Goal: Information Seeking & Learning: Find specific fact

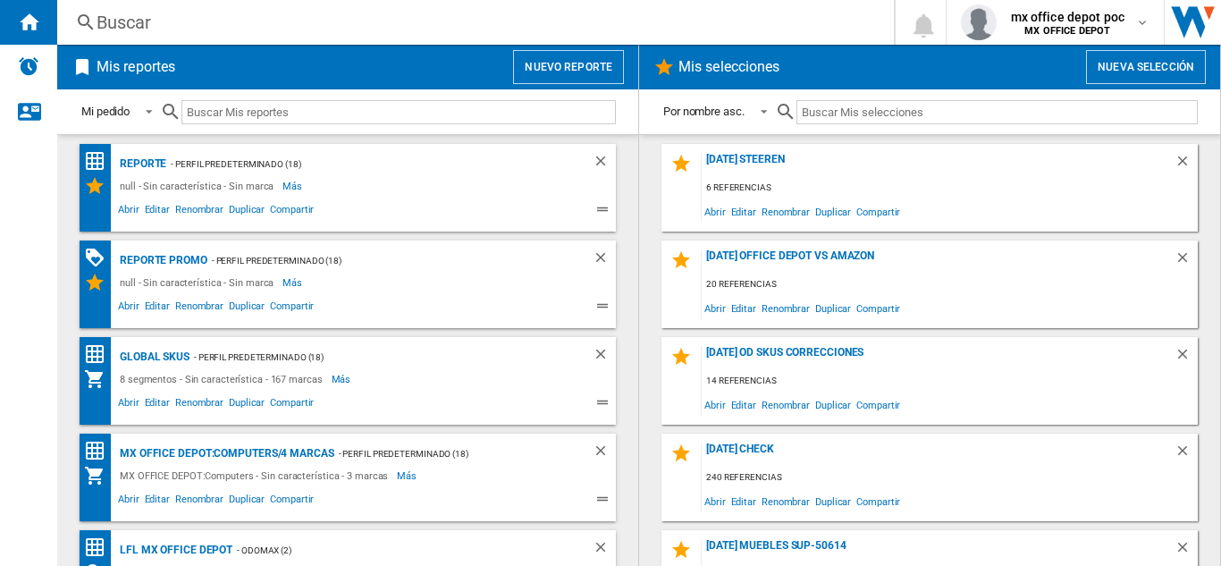
click at [526, 66] on button "Nuevo reporte" at bounding box center [568, 67] width 111 height 34
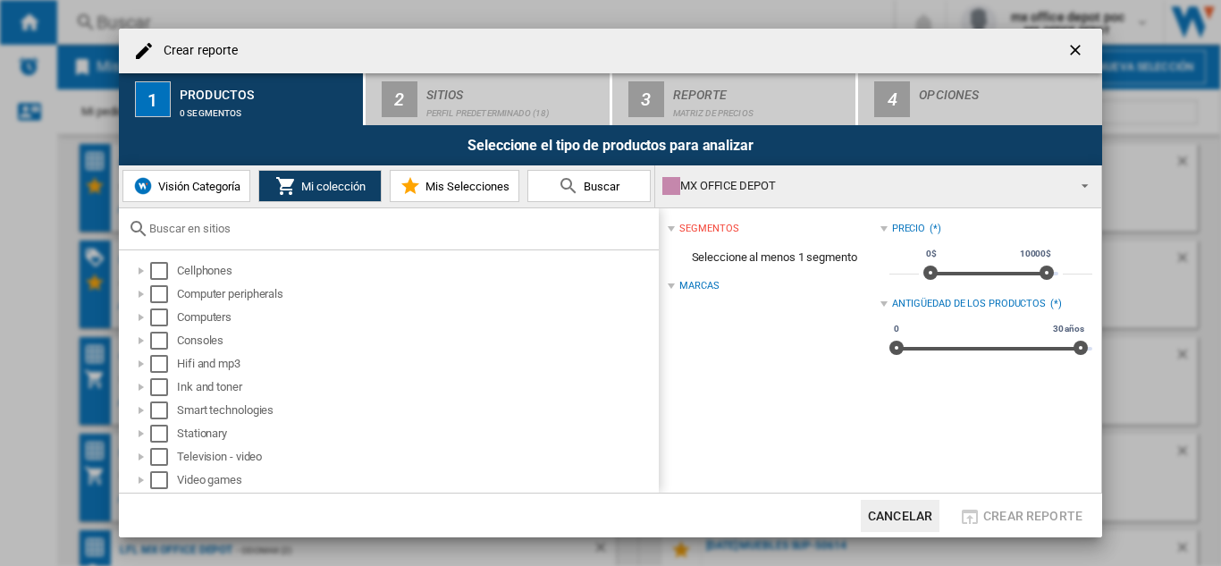
click at [1064, 41] on button "button" at bounding box center [1077, 51] width 36 height 36
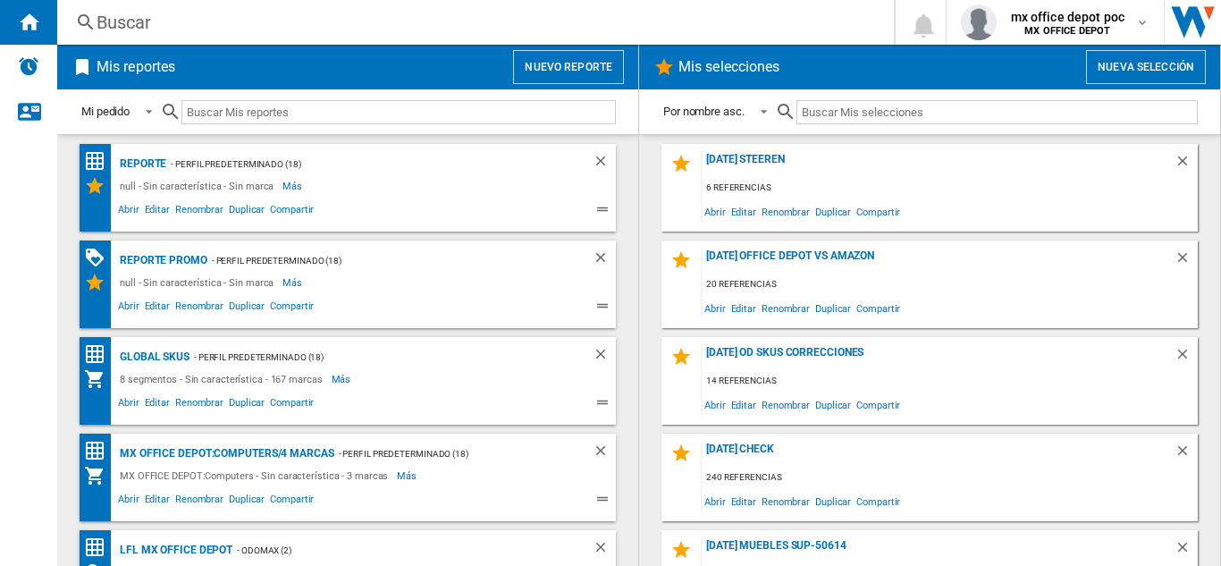
click at [268, 24] on div "Buscar" at bounding box center [472, 22] width 751 height 25
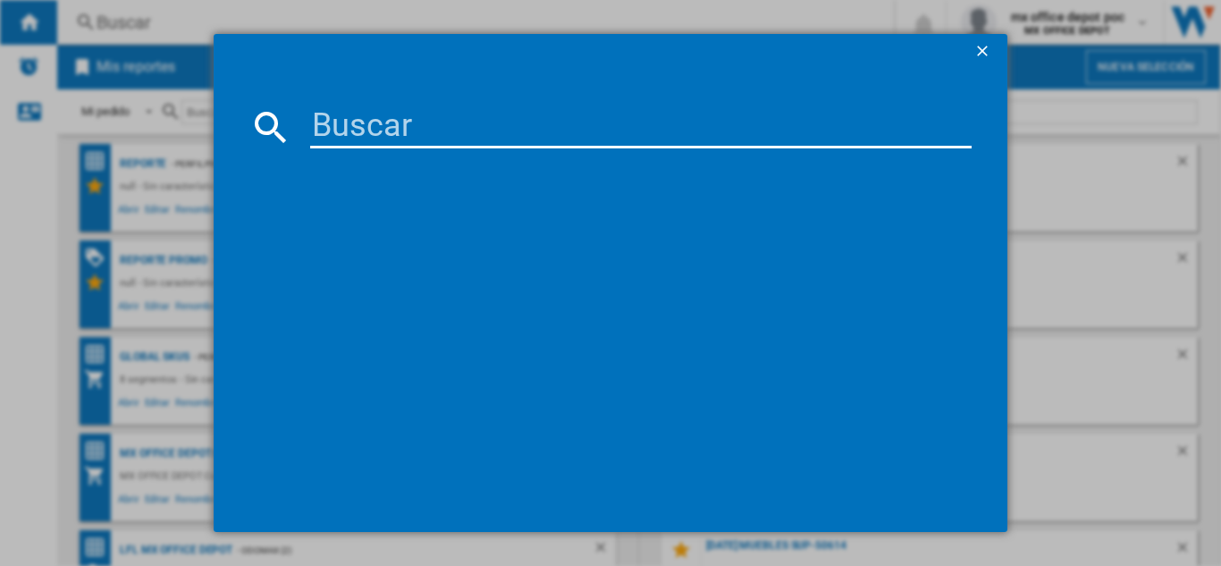
click at [468, 147] on input at bounding box center [640, 126] width 661 height 43
paste input "ACROS AFR2110G GREY"
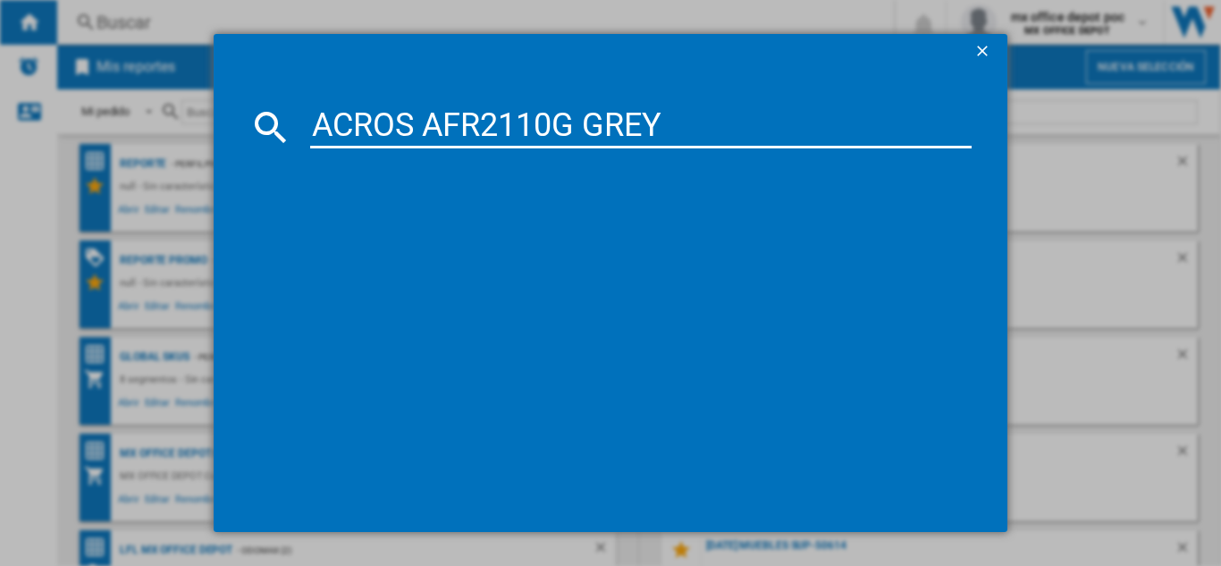
type input "ACROS AFR2110G GREY"
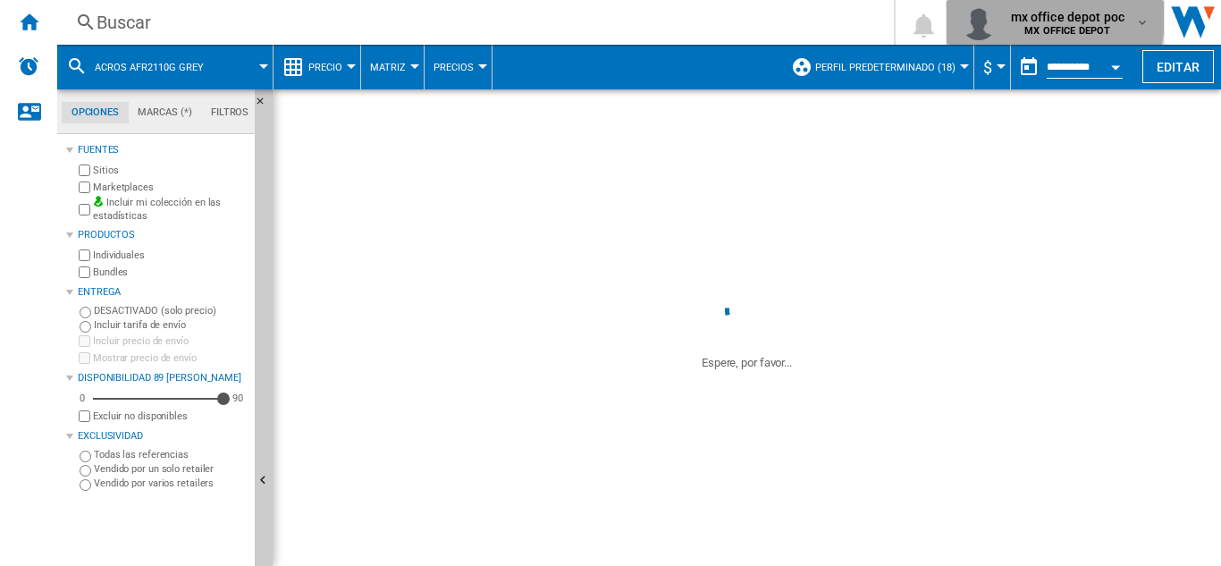
click at [1028, 15] on span "mx office depot poc" at bounding box center [1068, 17] width 114 height 18
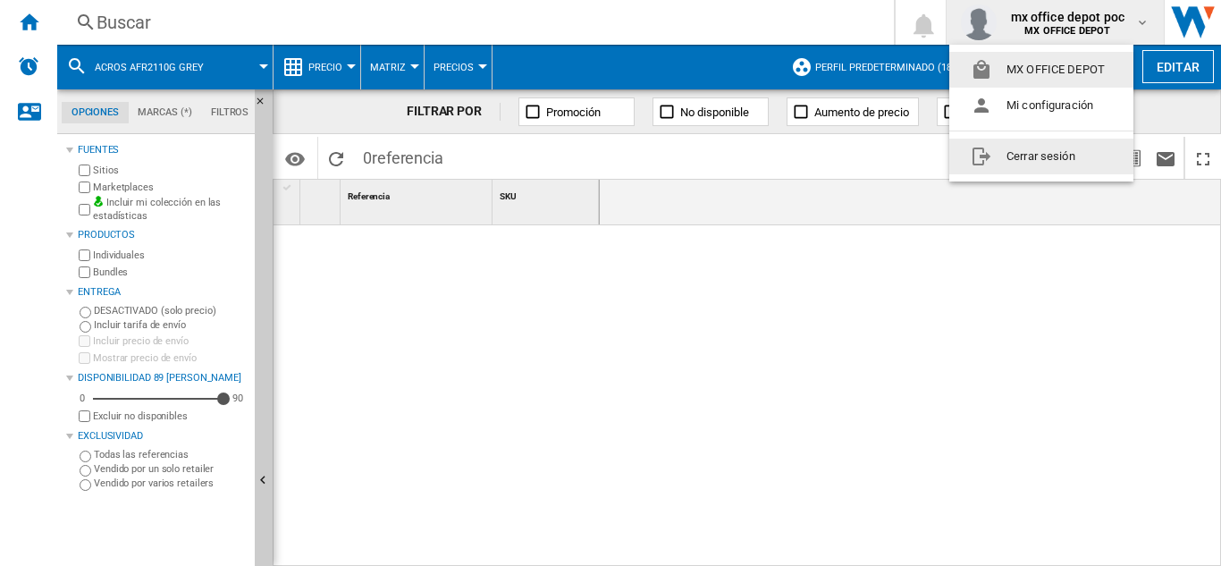
click at [1019, 160] on button "Cerrar sesión" at bounding box center [1041, 157] width 184 height 36
